Goal: Transaction & Acquisition: Download file/media

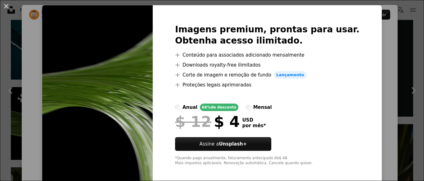
scroll to position [18, 0]
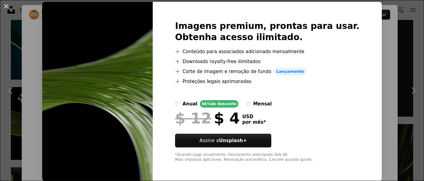
click at [259, 107] on label "mensal" at bounding box center [259, 103] width 26 height 7
click at [198, 105] on div "anual" at bounding box center [190, 103] width 15 height 7
click at [199, 102] on label "anual 66% de desconto" at bounding box center [206, 103] width 63 height 7
click at [381, 51] on div "An X shape Imagens premium, prontas para usar. Obtenha acesso ilimitado. A plus…" at bounding box center [212, 90] width 424 height 181
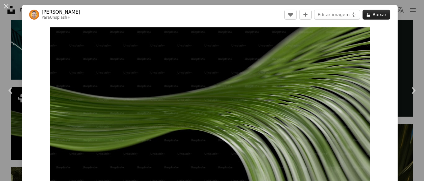
click at [370, 16] on icon at bounding box center [368, 15] width 3 height 4
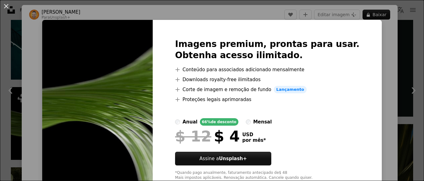
scroll to position [18, 0]
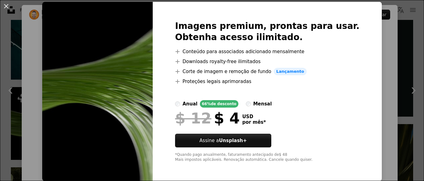
click at [385, 33] on div "An X shape Imagens premium, prontas para usar. Obtenha acesso ilimitado. A plus…" at bounding box center [212, 90] width 424 height 181
click at [385, 33] on div "Zoom in" at bounding box center [210, 117] width 376 height 187
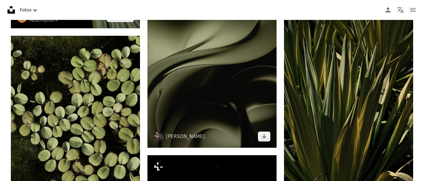
scroll to position [2614, 0]
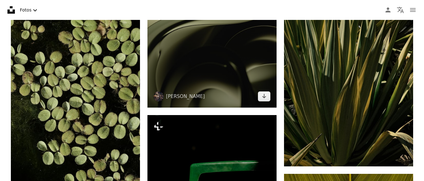
click at [246, 62] on img at bounding box center [212, 11] width 129 height 194
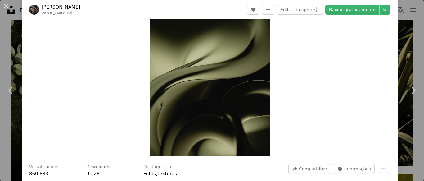
scroll to position [32, 0]
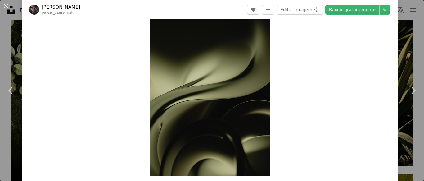
click at [266, 63] on img "Ampliar esta imagem" at bounding box center [210, 86] width 120 height 180
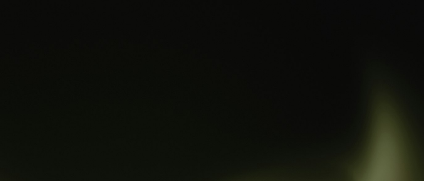
scroll to position [229, 0]
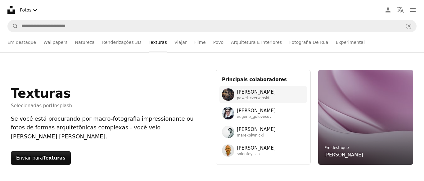
click at [253, 96] on span "pawel_czerwinski" at bounding box center [256, 98] width 39 height 5
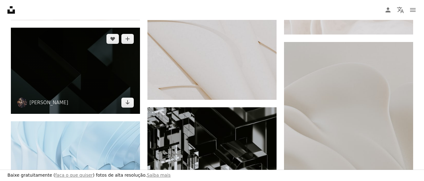
scroll to position [557, 0]
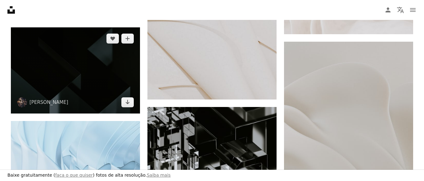
click at [102, 90] on img at bounding box center [75, 70] width 129 height 86
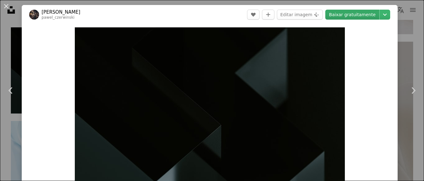
click at [363, 16] on link "Baixar gratuitamente" at bounding box center [352, 15] width 54 height 10
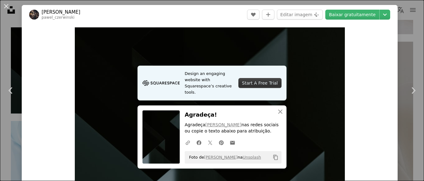
click at [275, 85] on div "Start A Free Trial" at bounding box center [259, 83] width 43 height 10
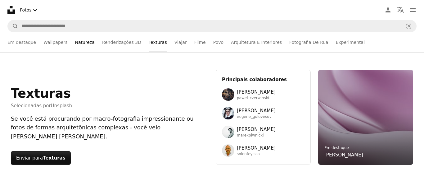
click at [82, 42] on link "Natureza" at bounding box center [85, 42] width 20 height 20
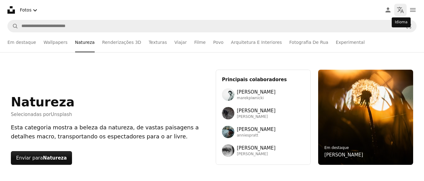
click at [401, 12] on icon "Localization icon" at bounding box center [400, 9] width 7 height 7
click at [408, 8] on button "navigation menu" at bounding box center [413, 10] width 12 height 12
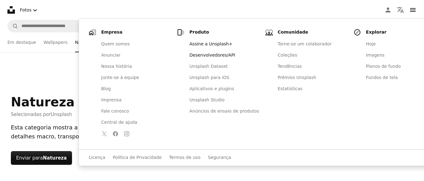
click at [199, 58] on link "Desenvolvedores/API" at bounding box center [224, 55] width 77 height 11
